Goal: Task Accomplishment & Management: Manage account settings

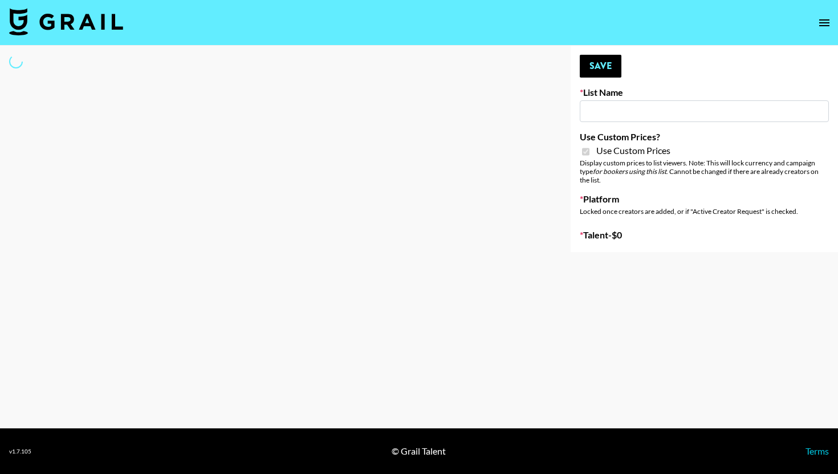
select select "Brand"
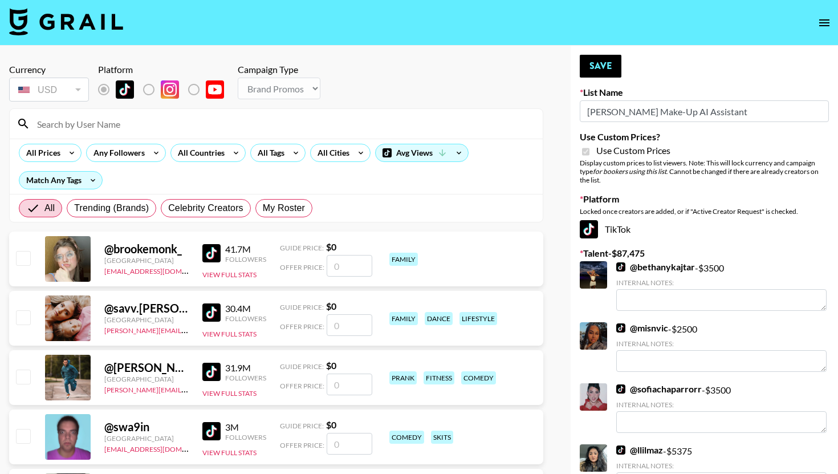
type input "[PERSON_NAME] Make-Up AI Assistant"
checkbox input "true"
click at [270, 123] on input at bounding box center [283, 124] width 506 height 18
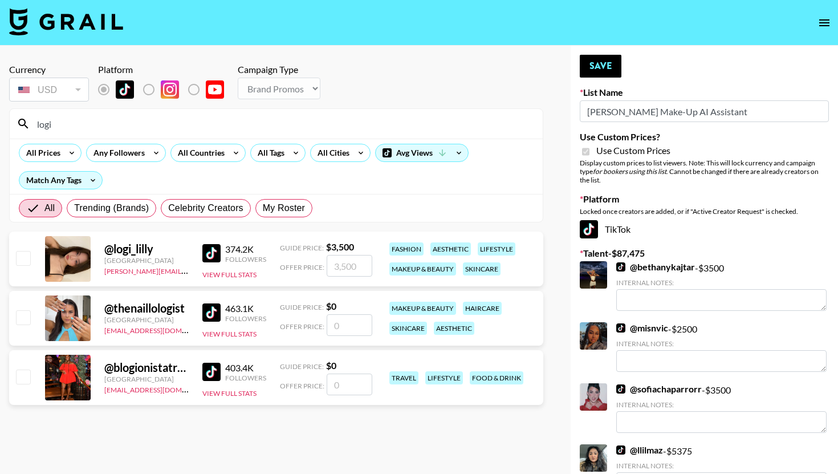
type input "logi"
click at [17, 257] on input "checkbox" at bounding box center [23, 258] width 14 height 14
checkbox input "true"
type input "3500"
click at [597, 72] on button "Save" at bounding box center [601, 66] width 42 height 23
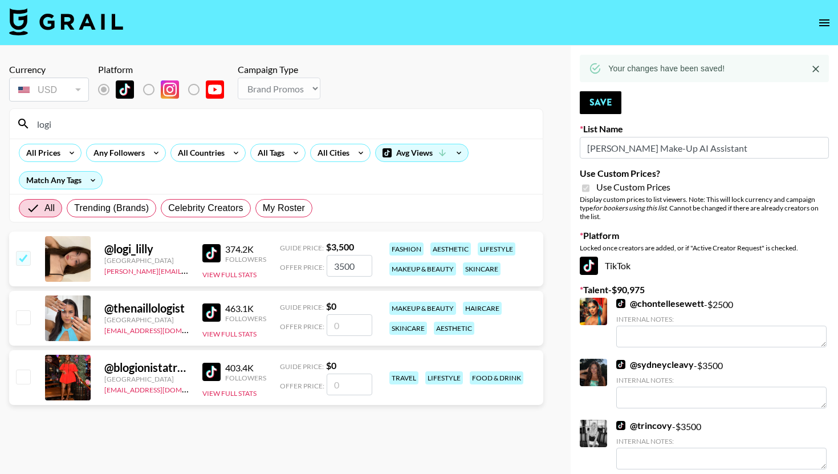
click at [313, 125] on input "logi" at bounding box center [283, 124] width 506 height 18
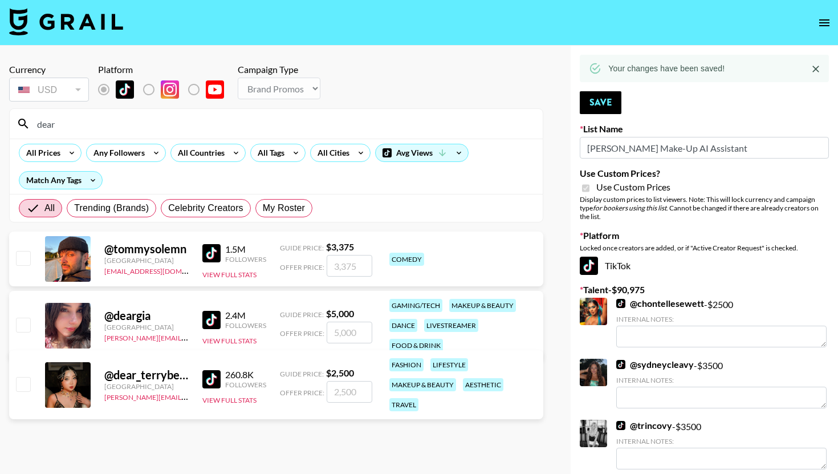
type input "dear"
click at [25, 382] on input "checkbox" at bounding box center [23, 384] width 14 height 14
checkbox input "true"
type input "2500"
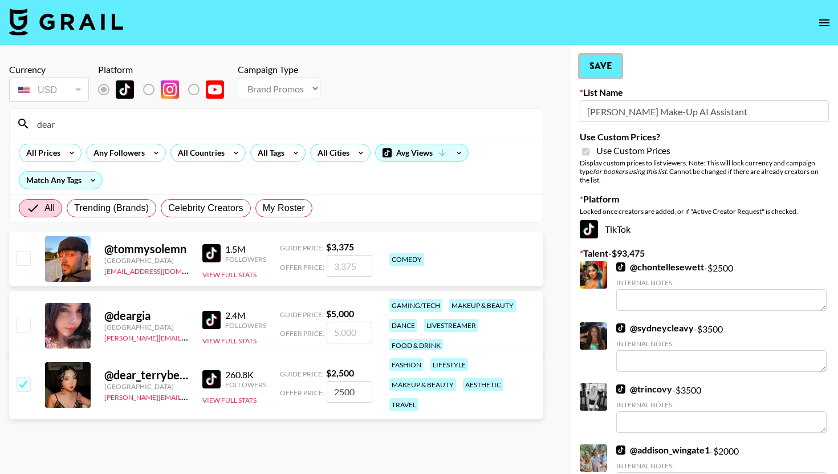
click at [592, 62] on button "Save" at bounding box center [601, 66] width 42 height 23
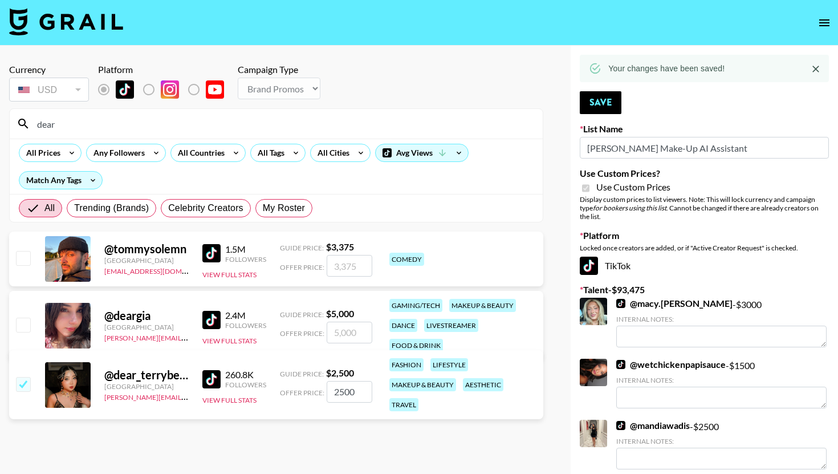
click at [337, 123] on input "dear" at bounding box center [283, 124] width 506 height 18
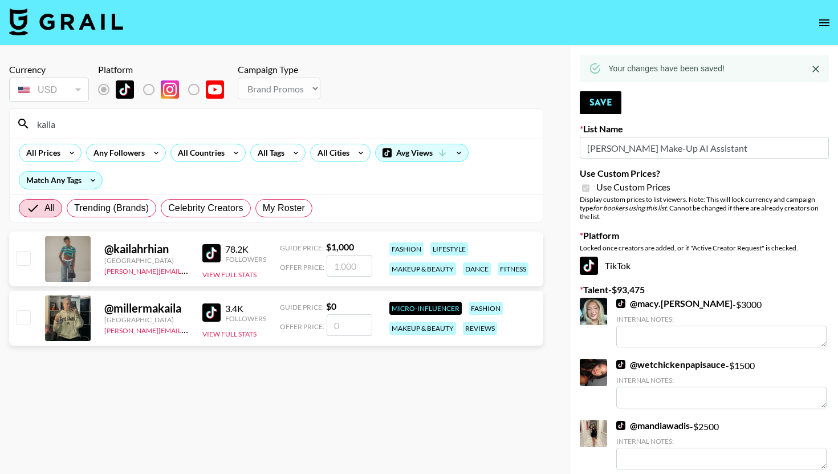
type input "kaila"
click at [28, 250] on div at bounding box center [23, 258] width 18 height 19
click at [27, 252] on input "checkbox" at bounding box center [23, 258] width 14 height 14
checkbox input "true"
type input "1000"
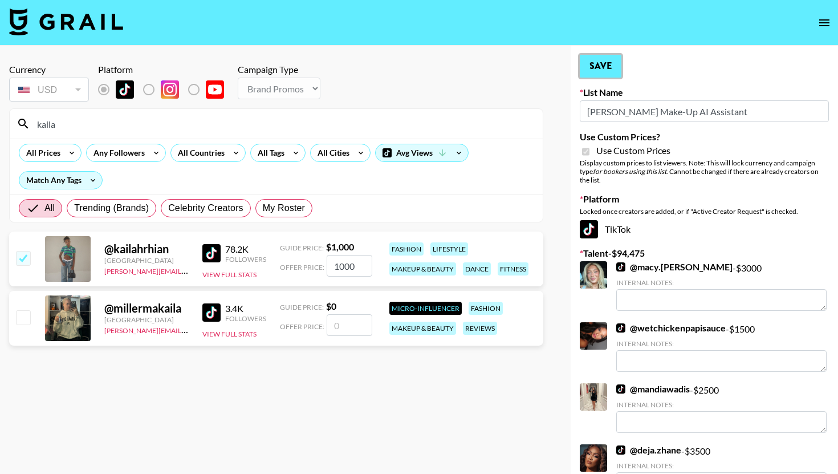
click at [589, 67] on button "Save" at bounding box center [601, 66] width 42 height 23
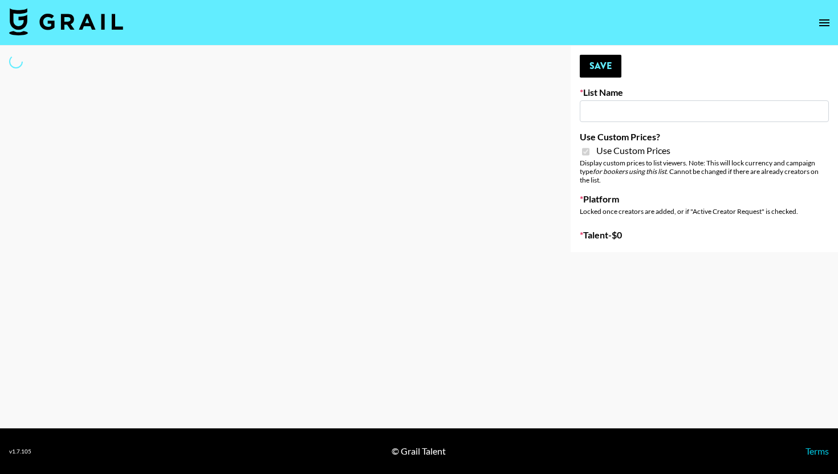
type input "**Noschinko UGC**"
checkbox input "true"
select select "Brand"
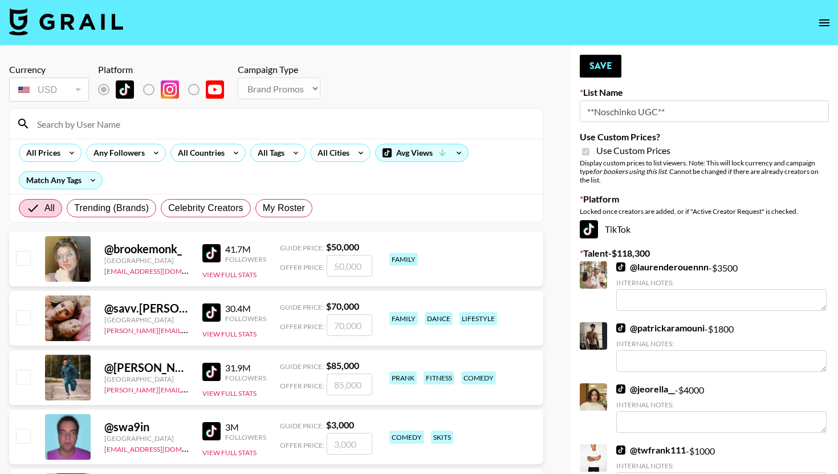
click at [279, 121] on input at bounding box center [283, 124] width 506 height 18
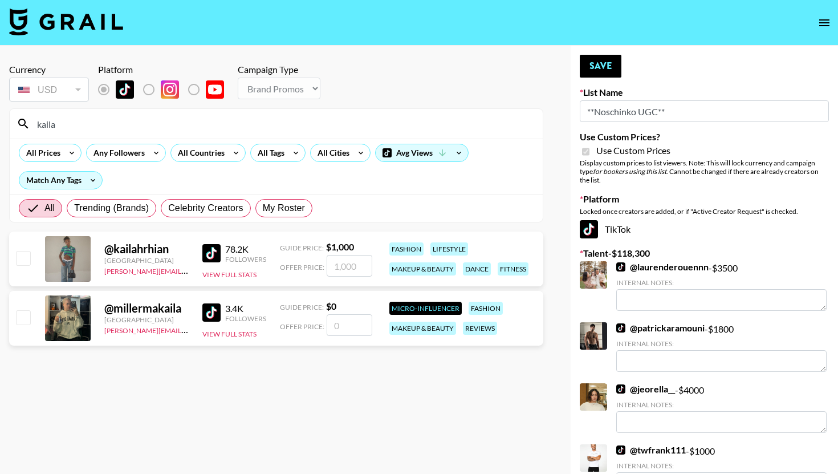
type input "kaila"
click at [25, 254] on input "checkbox" at bounding box center [23, 258] width 14 height 14
checkbox input "true"
type input "1000"
click at [605, 68] on button "Save" at bounding box center [601, 66] width 42 height 23
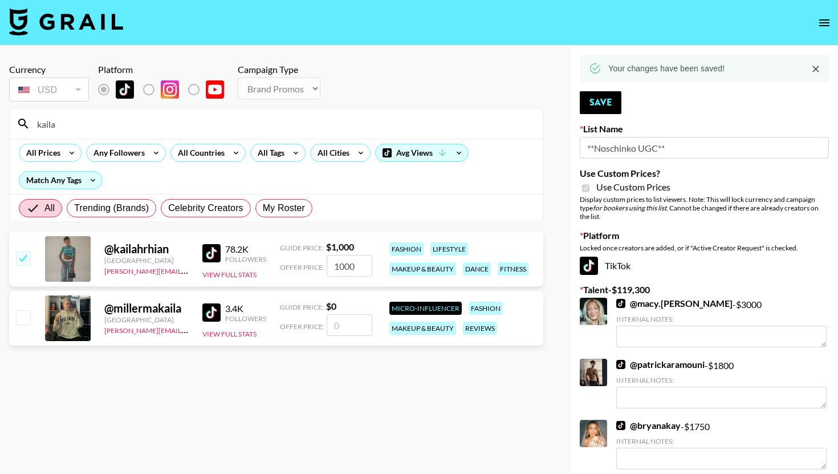
click at [375, 131] on input "kaila" at bounding box center [283, 124] width 506 height 18
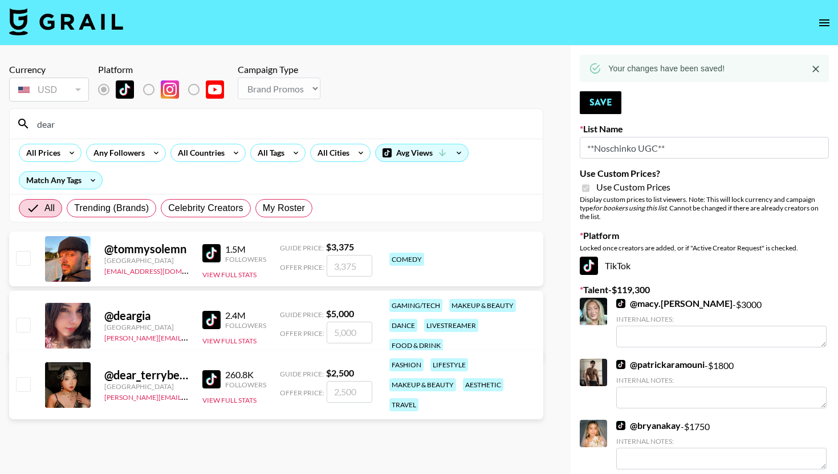
type input "dear"
click at [24, 390] on input "checkbox" at bounding box center [23, 384] width 14 height 14
checkbox input "true"
type input "2500"
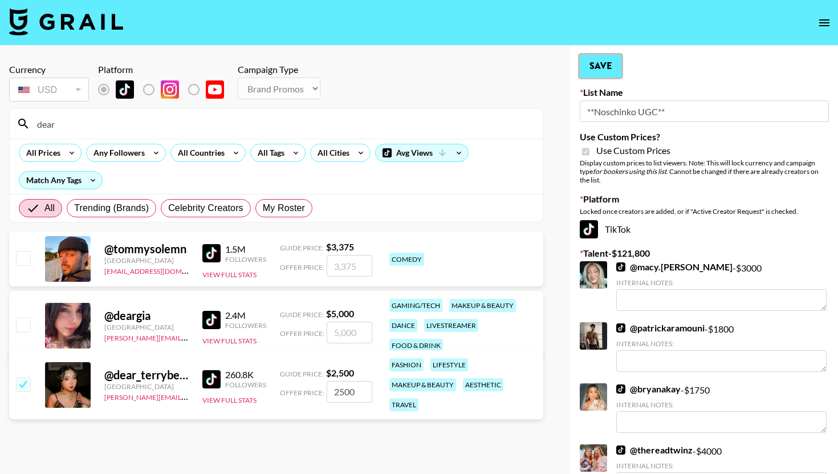
click at [594, 76] on button "Save" at bounding box center [601, 66] width 42 height 23
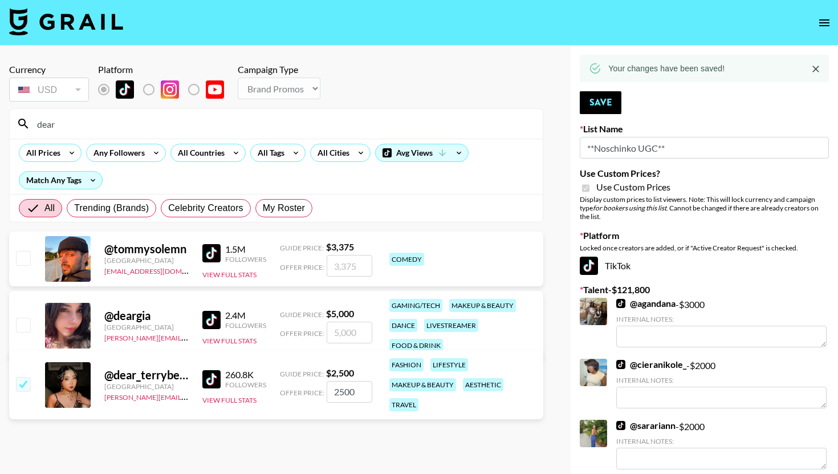
click at [295, 127] on input "dear" at bounding box center [283, 124] width 506 height 18
type input "a"
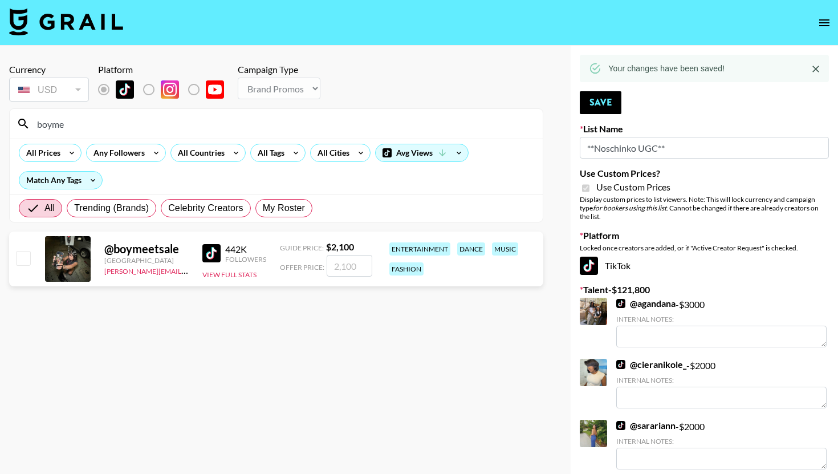
type input "boyme"
click at [23, 250] on div at bounding box center [23, 258] width 18 height 19
click at [22, 259] on input "checkbox" at bounding box center [23, 258] width 14 height 14
checkbox input "true"
type input "2100"
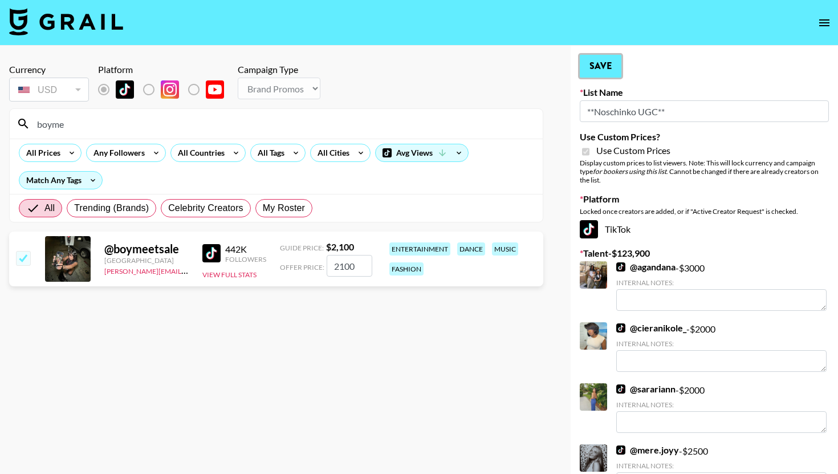
click at [609, 62] on button "Save" at bounding box center [601, 66] width 42 height 23
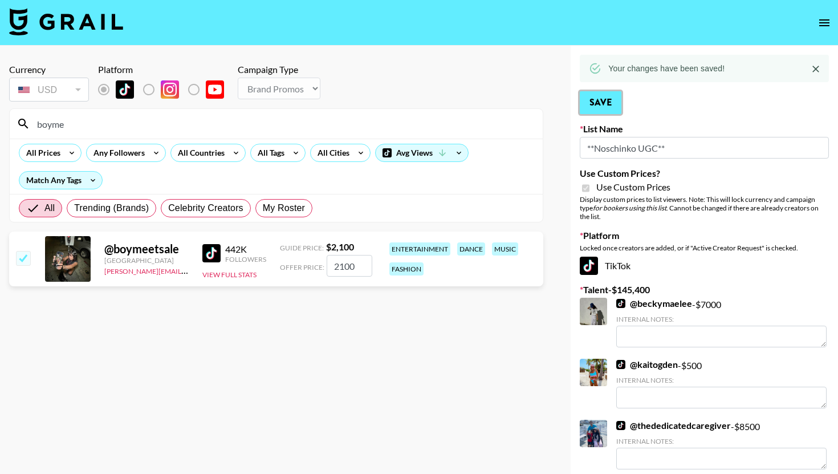
click at [592, 93] on button "Save" at bounding box center [601, 102] width 42 height 23
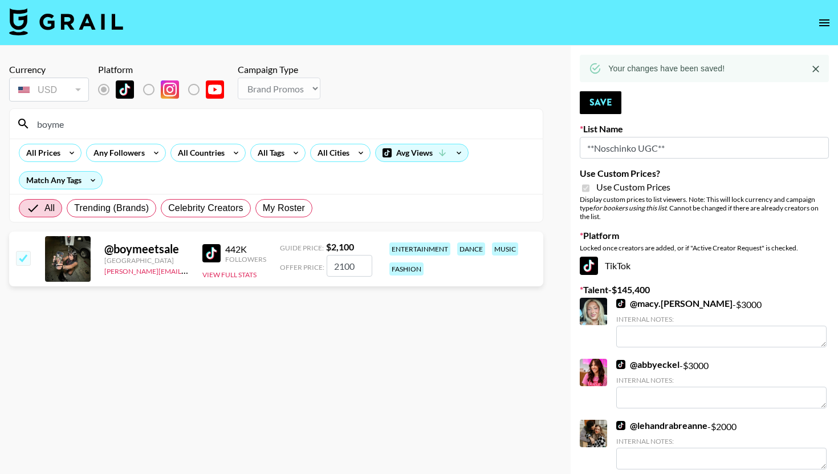
click at [109, 20] on img at bounding box center [66, 21] width 114 height 27
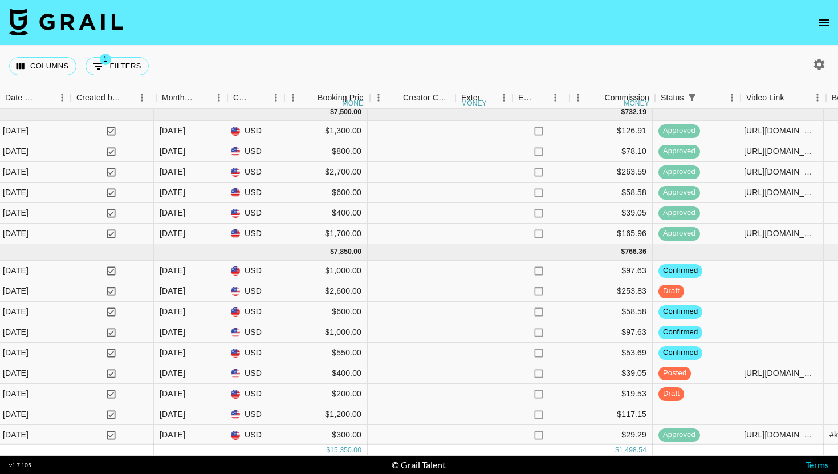
scroll to position [5, 777]
